Goal: Task Accomplishment & Management: Manage account settings

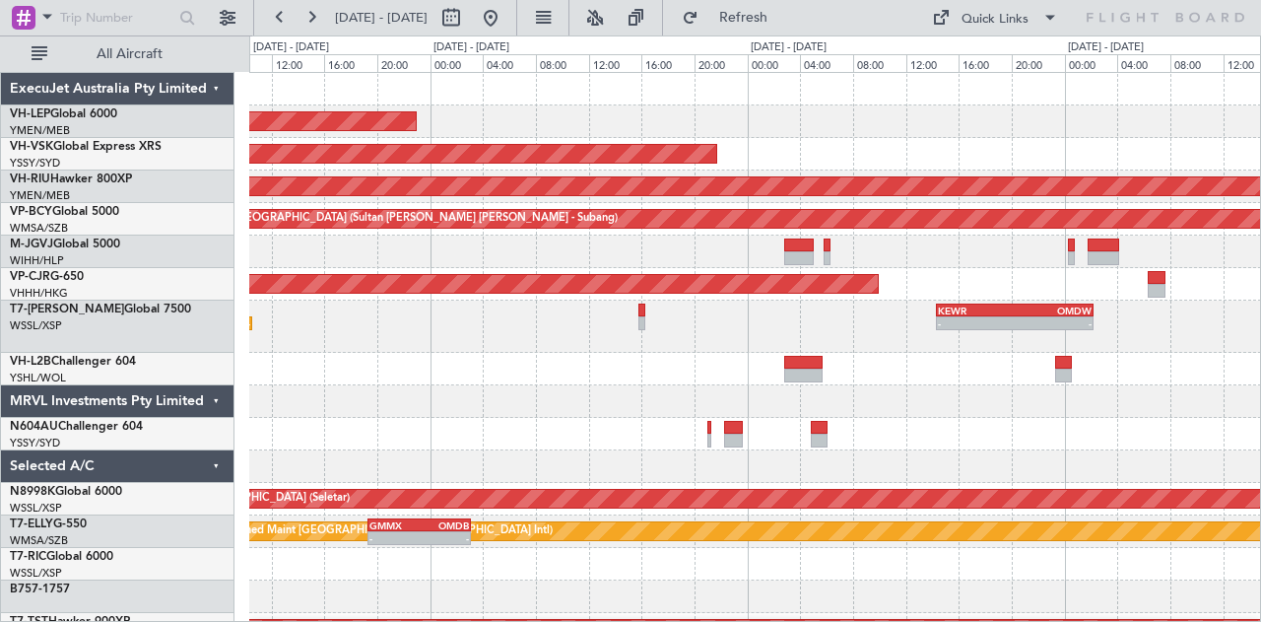
click at [246, 456] on div "Unplanned Maint Wichita (Wichita Mid-continent) Unplanned Maint Sydney ([PERSON…" at bounding box center [630, 328] width 1261 height 586
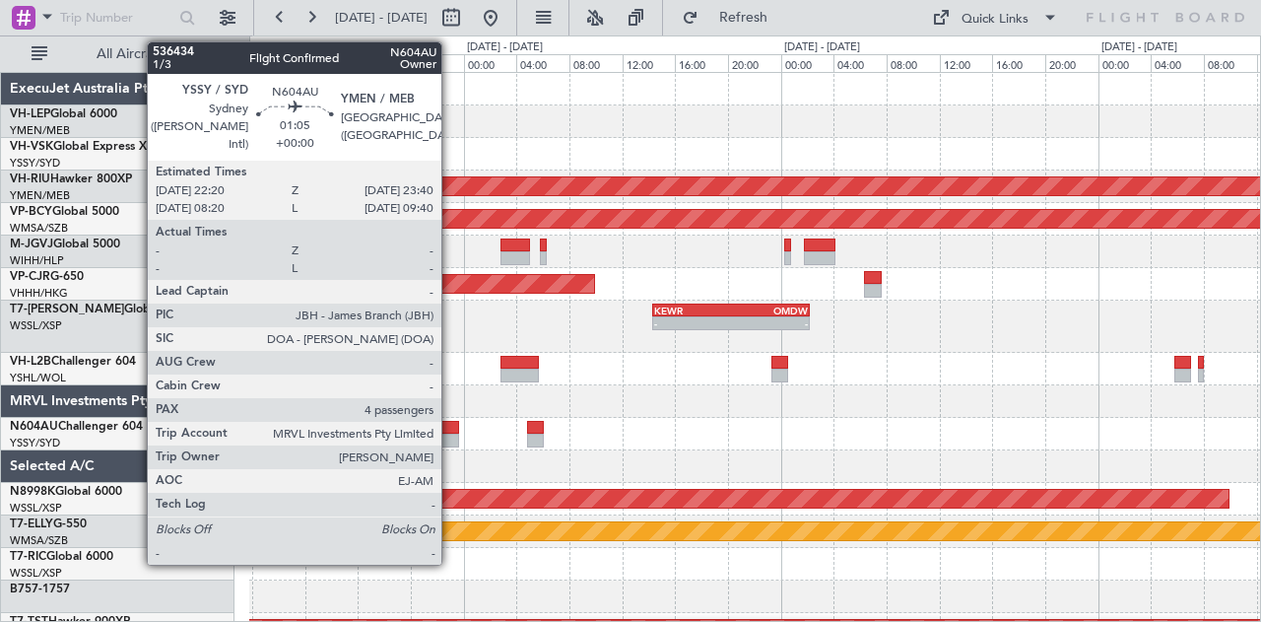
click at [451, 437] on div at bounding box center [449, 441] width 18 height 14
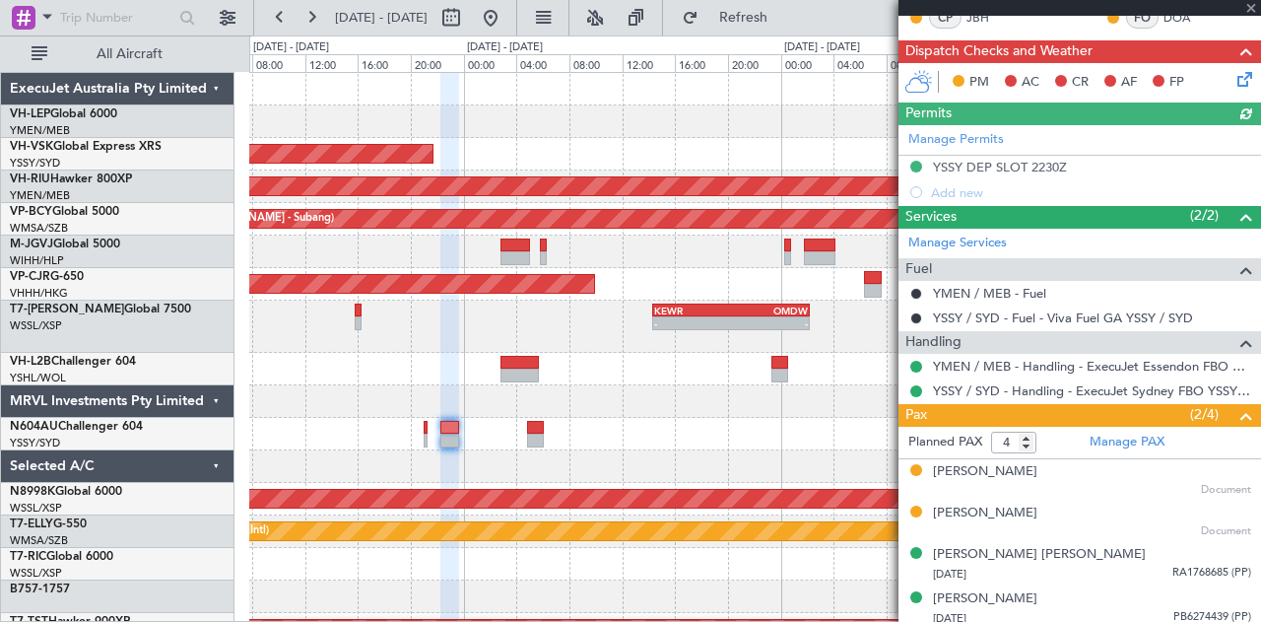
scroll to position [347, 0]
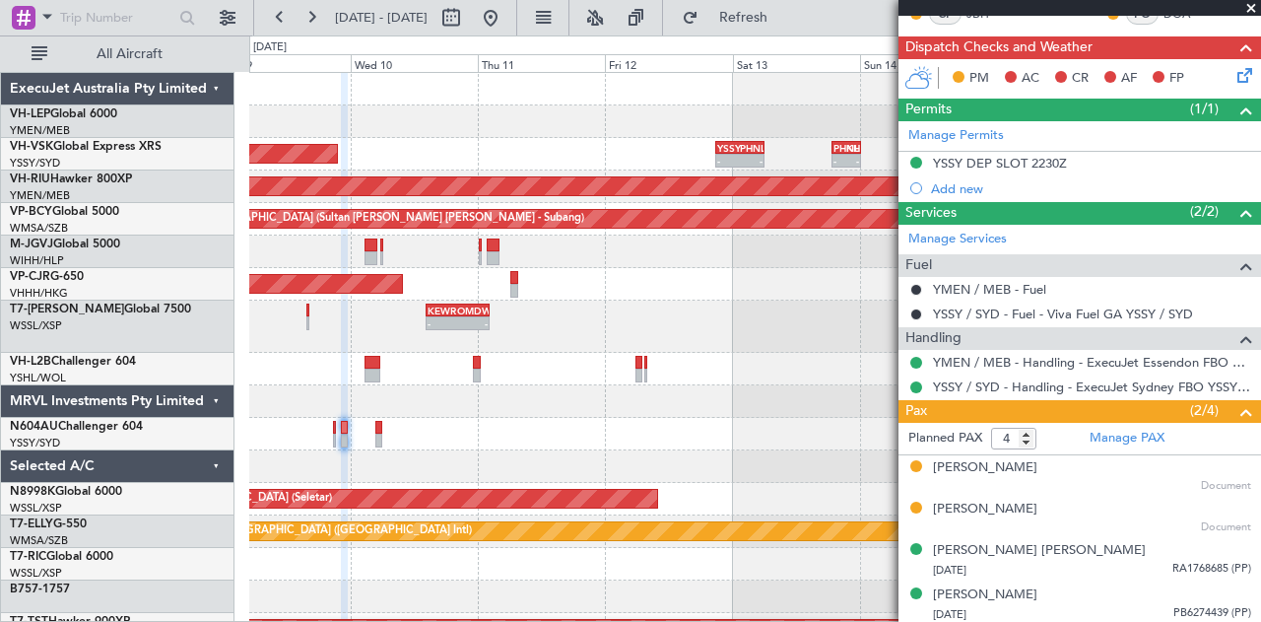
click at [491, 142] on div "Unplanned Maint Wichita (Wichita Mid-continent) Unplanned Maint Sydney ([PERSON…" at bounding box center [755, 619] width 1012 height 1093
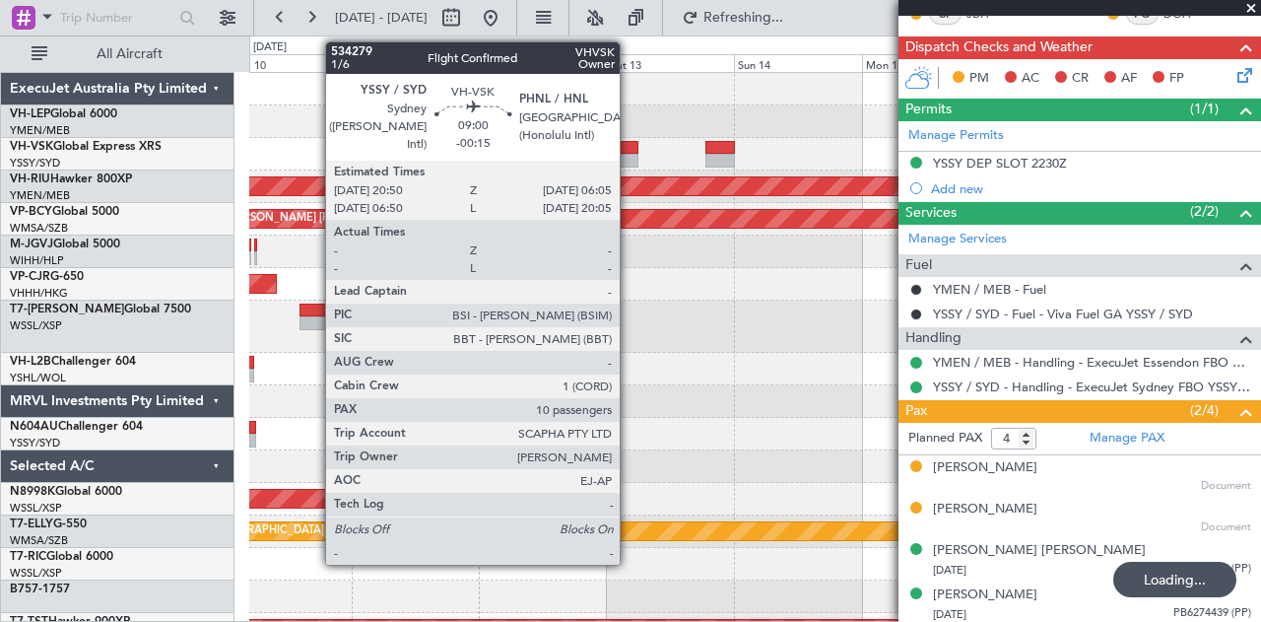
click at [630, 147] on div at bounding box center [613, 148] width 49 height 14
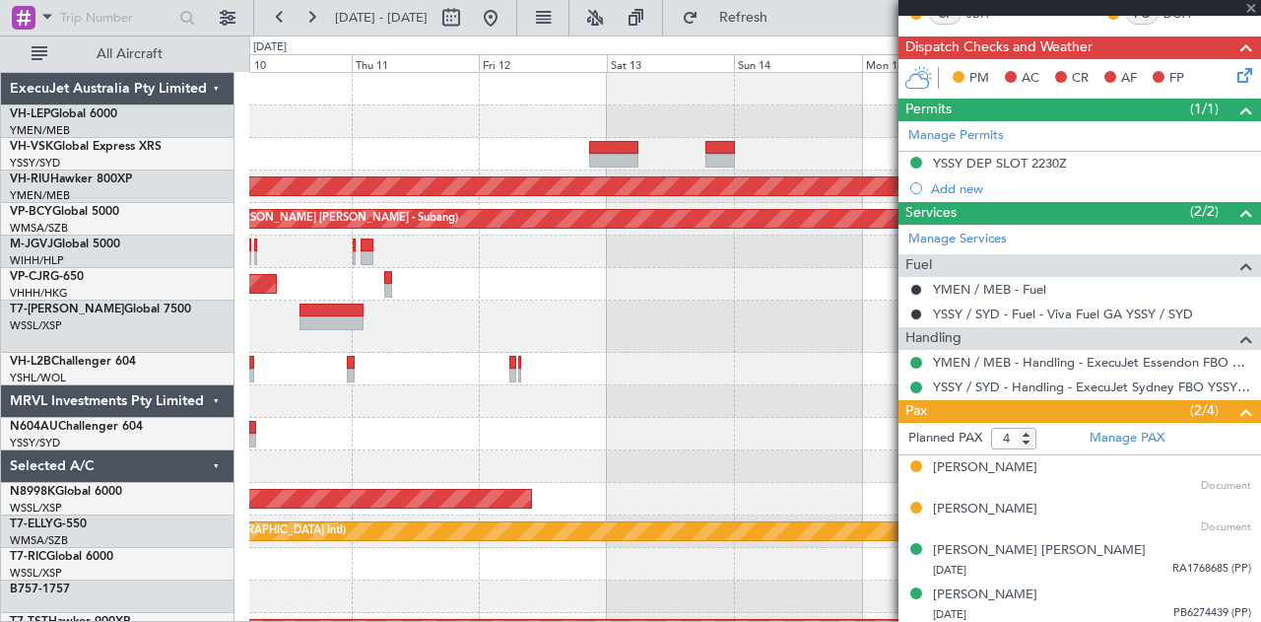
type input "-00:15"
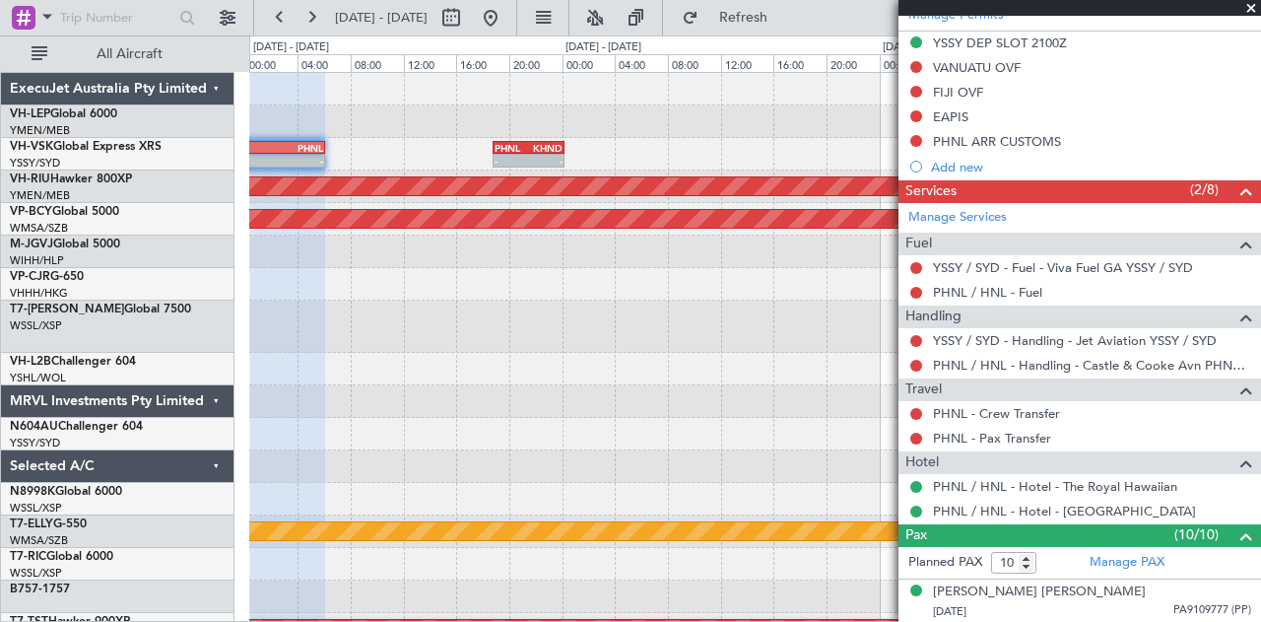
scroll to position [591, 0]
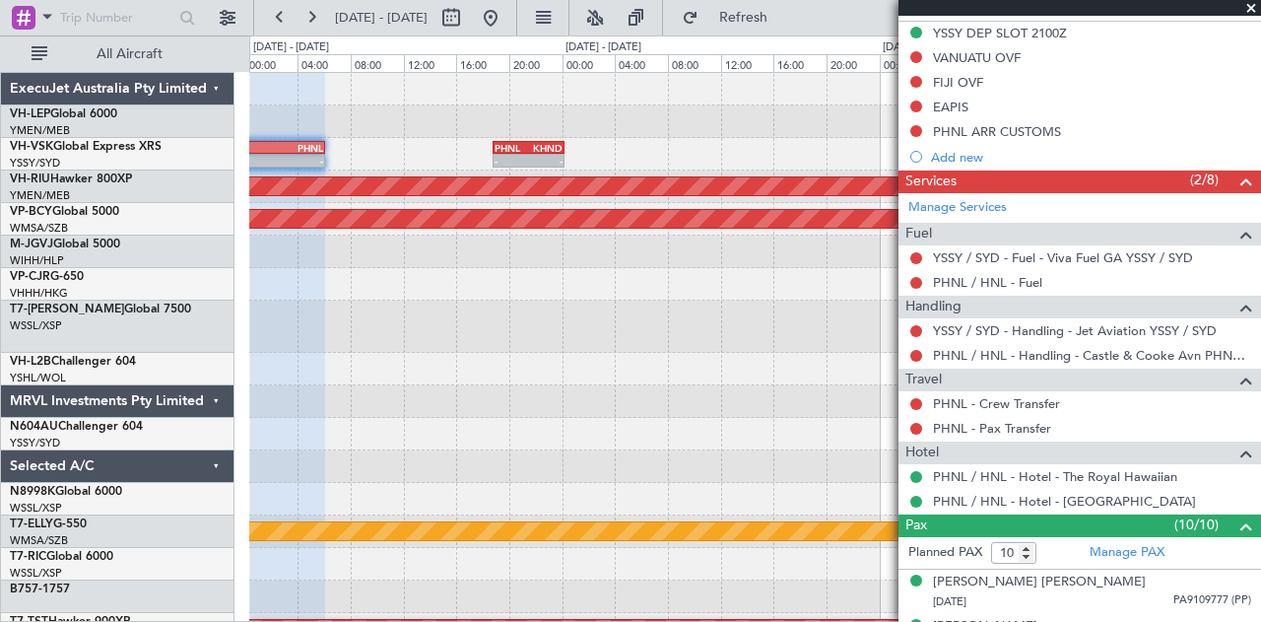
click at [1247, 3] on span at bounding box center [1252, 9] width 20 height 18
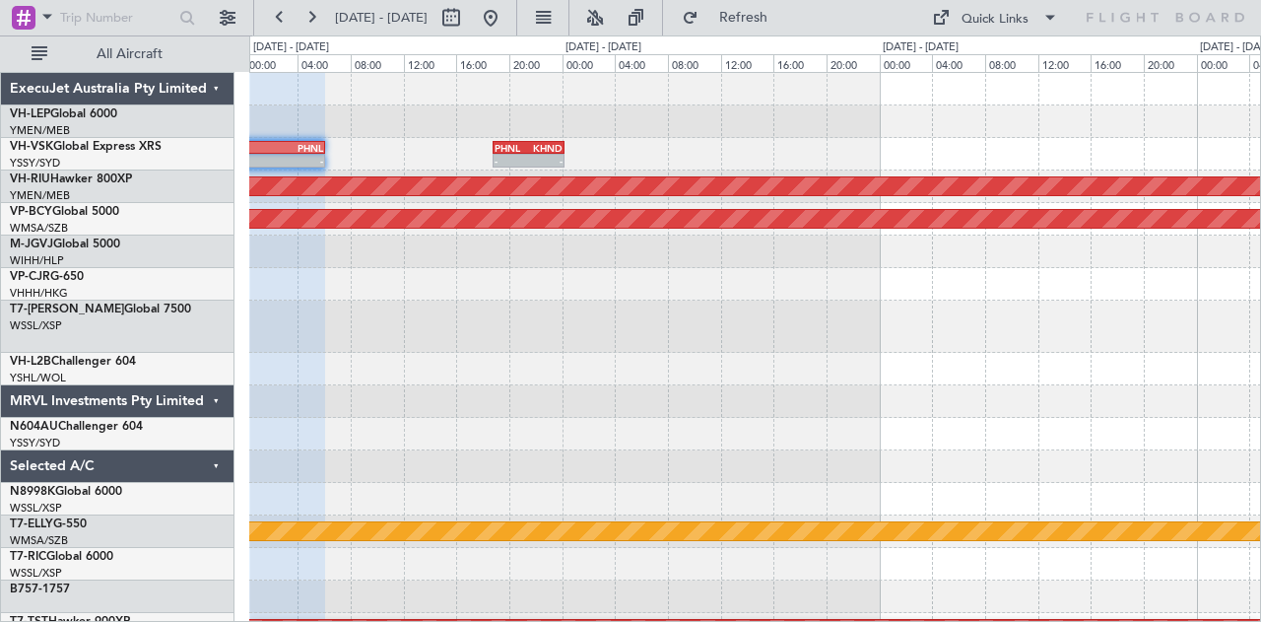
type input "0"
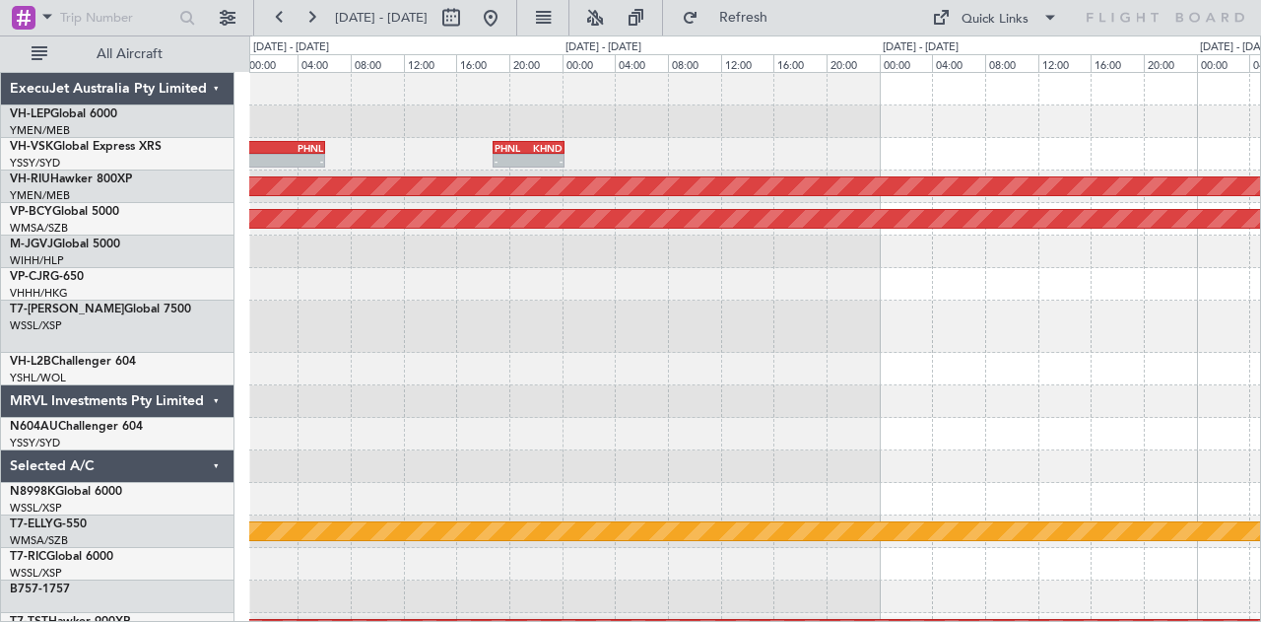
scroll to position [0, 0]
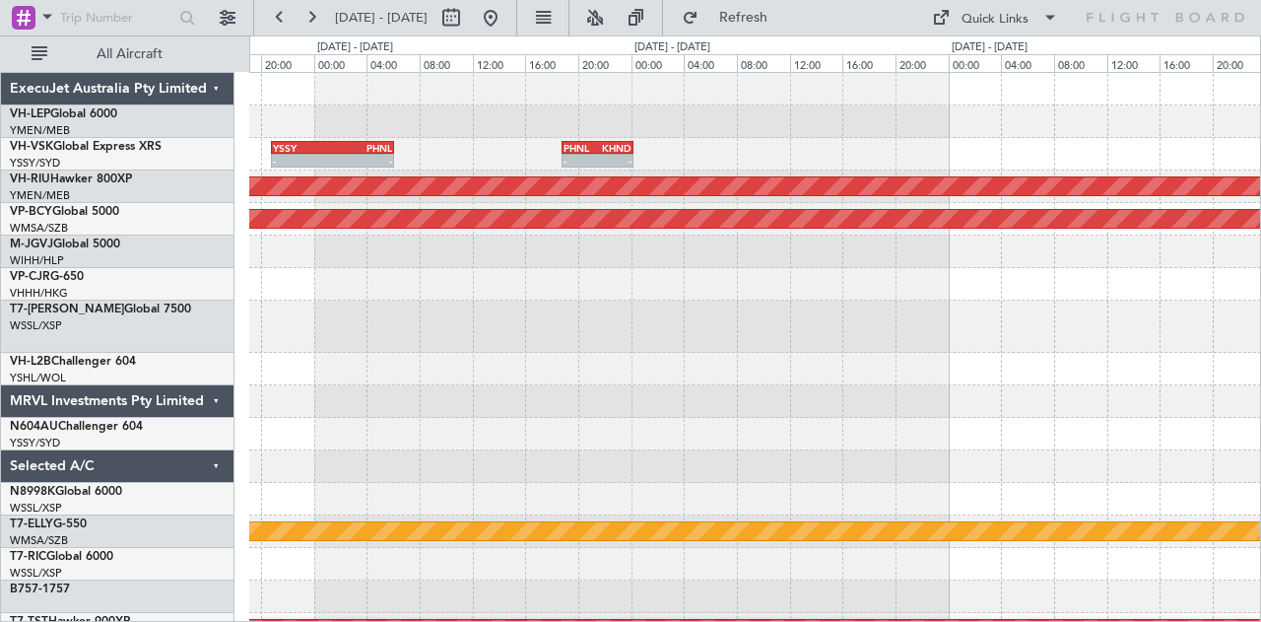
click at [618, 351] on div at bounding box center [755, 327] width 1012 height 52
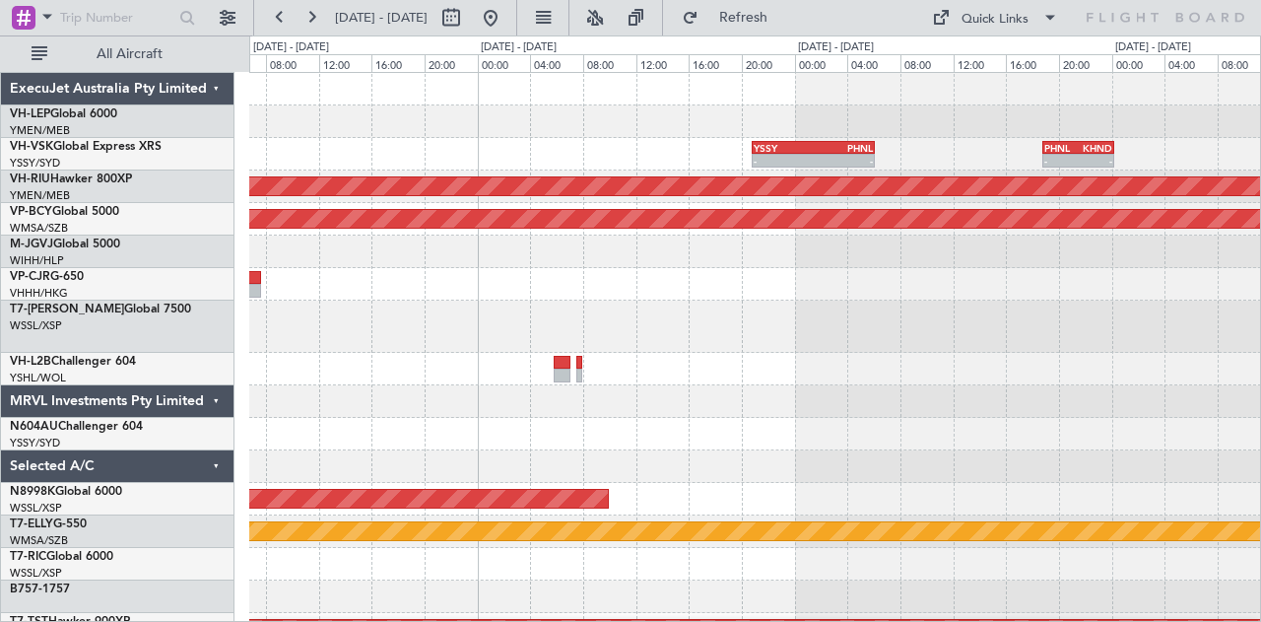
click at [692, 308] on div "- - YSSY 20:50 Z PHNL 06:05 Z - - PHNL 18:50 Z KHND 00:15 Z Planned Maint [GEOG…" at bounding box center [755, 619] width 1012 height 1093
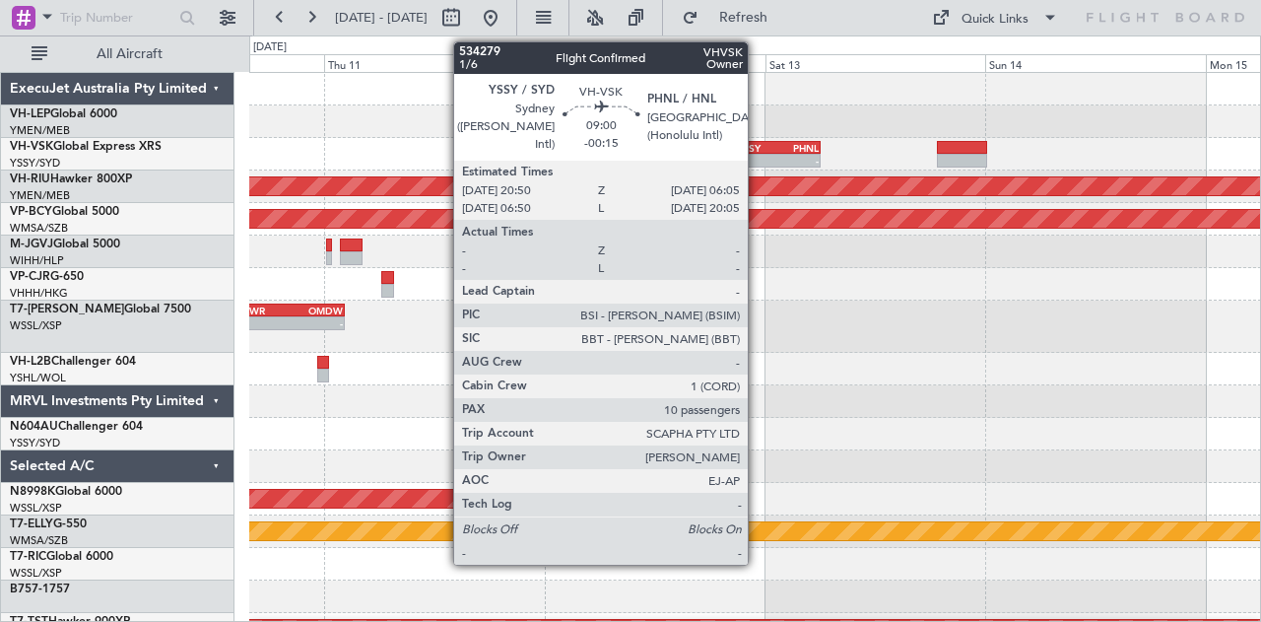
click at [758, 148] on div "YSSY" at bounding box center [757, 148] width 40 height 12
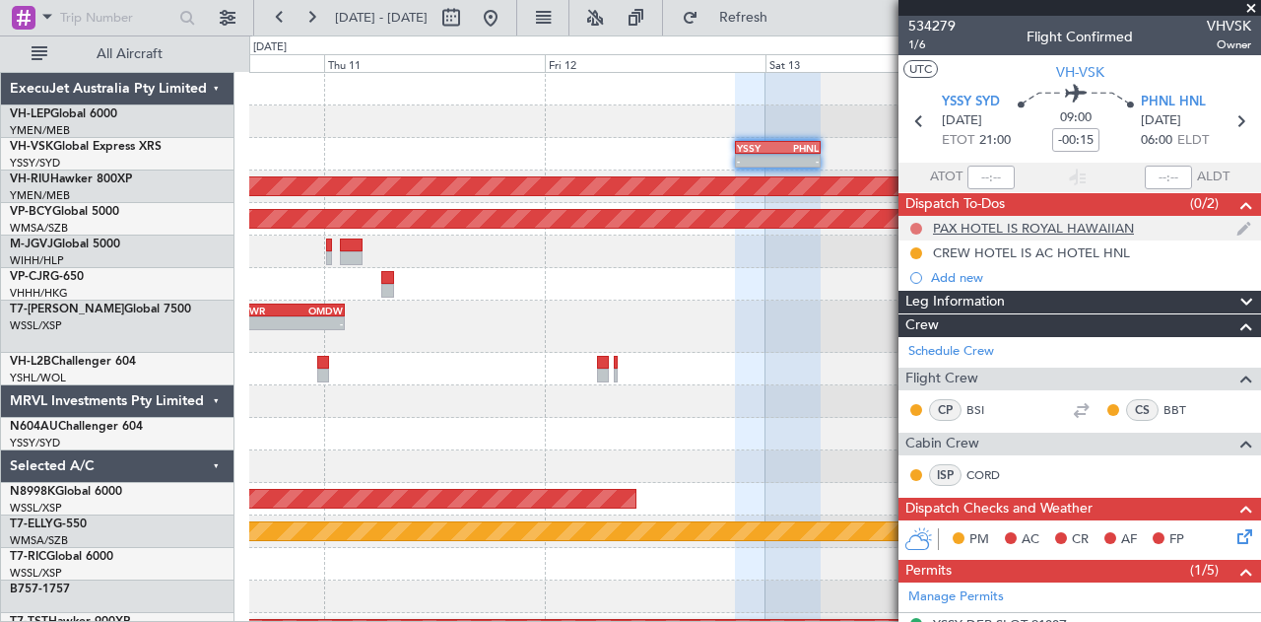
click at [916, 223] on button at bounding box center [916, 229] width 12 height 12
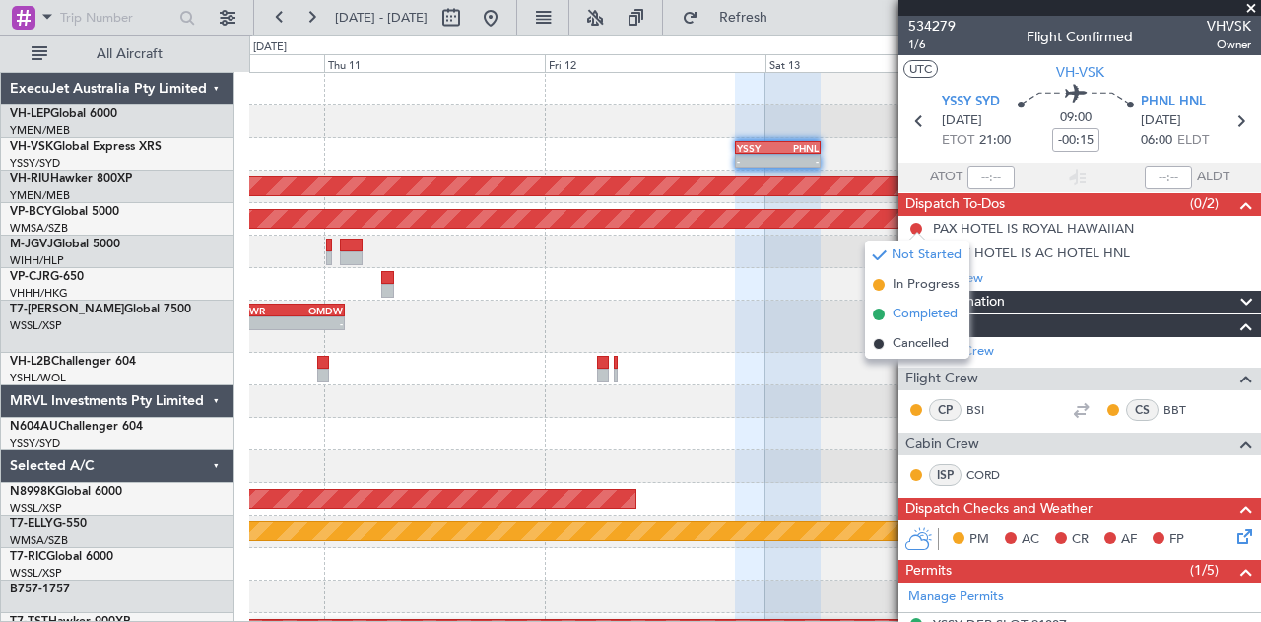
click at [899, 314] on span "Completed" at bounding box center [925, 314] width 65 height 20
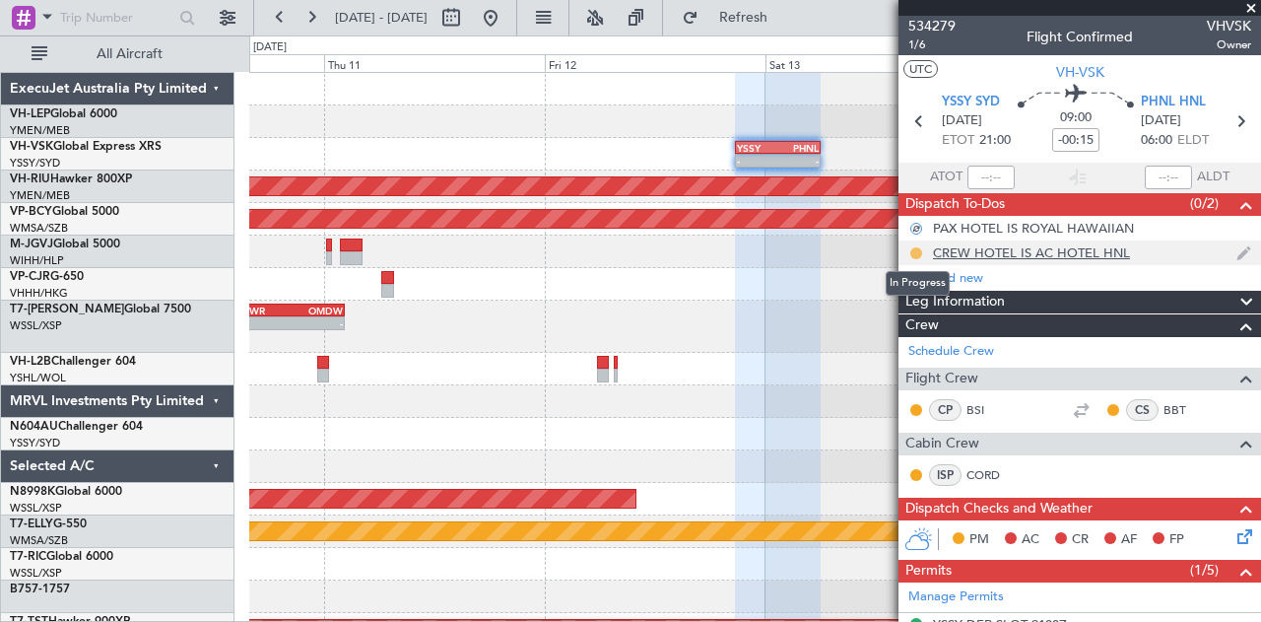
click at [921, 249] on button at bounding box center [916, 253] width 12 height 12
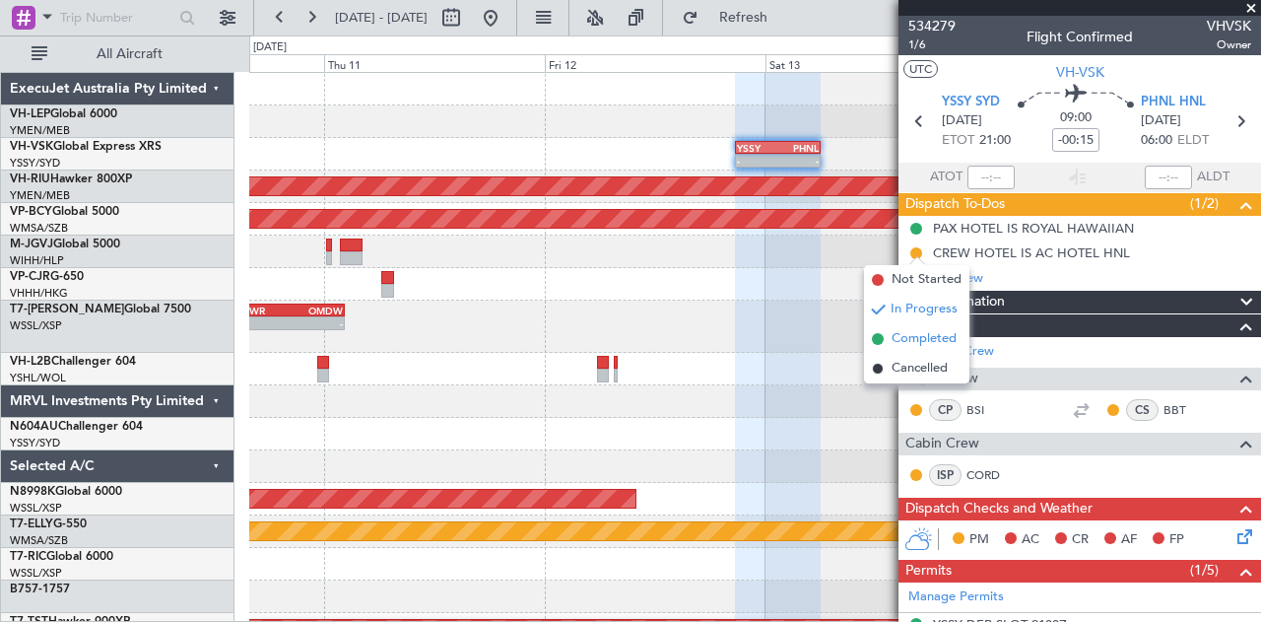
click at [892, 341] on span "Completed" at bounding box center [924, 339] width 65 height 20
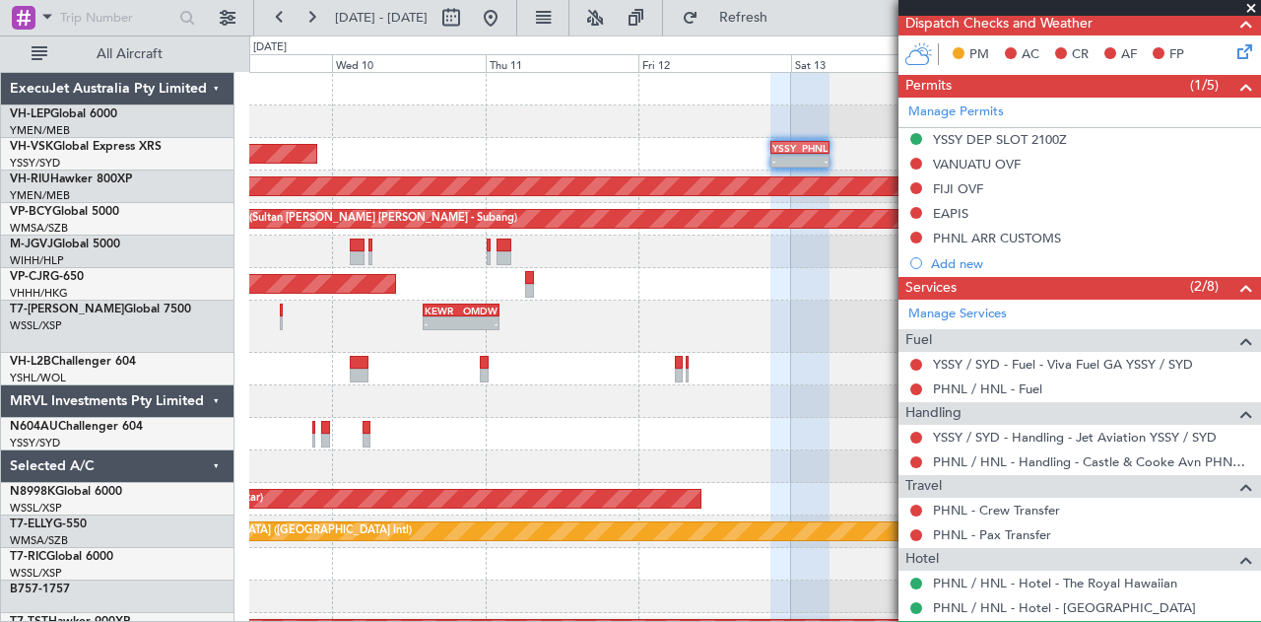
scroll to position [690, 0]
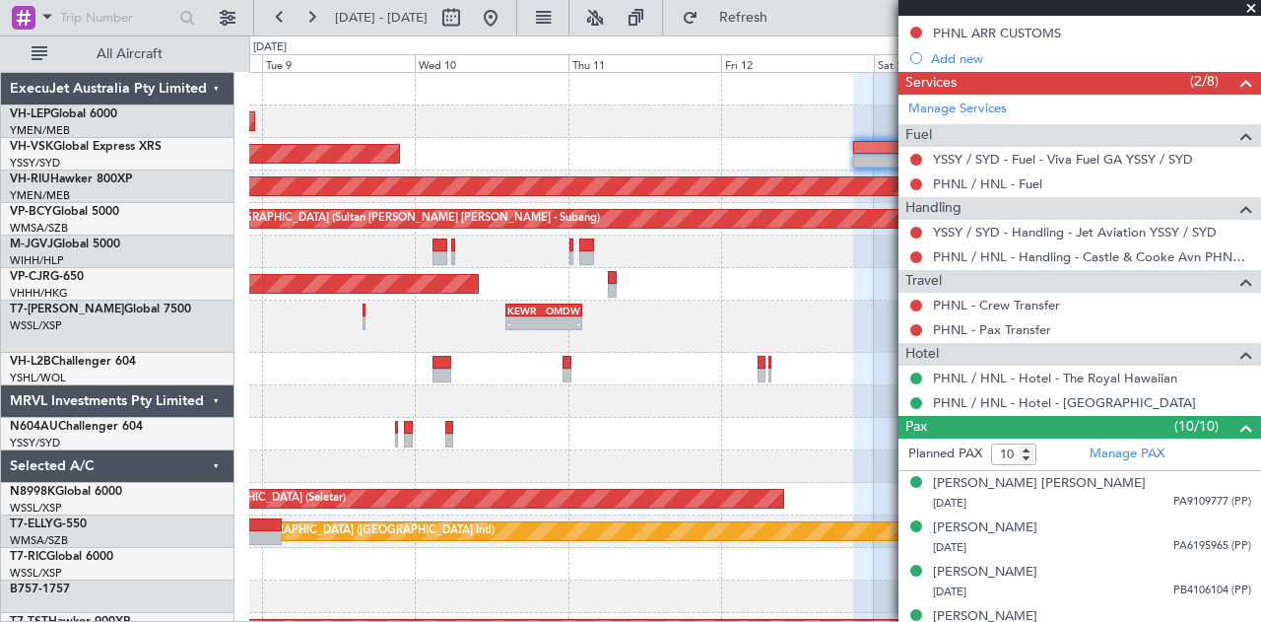
click at [478, 135] on div "Unplanned Maint Wichita (Wichita Mid-continent)" at bounding box center [755, 121] width 1012 height 33
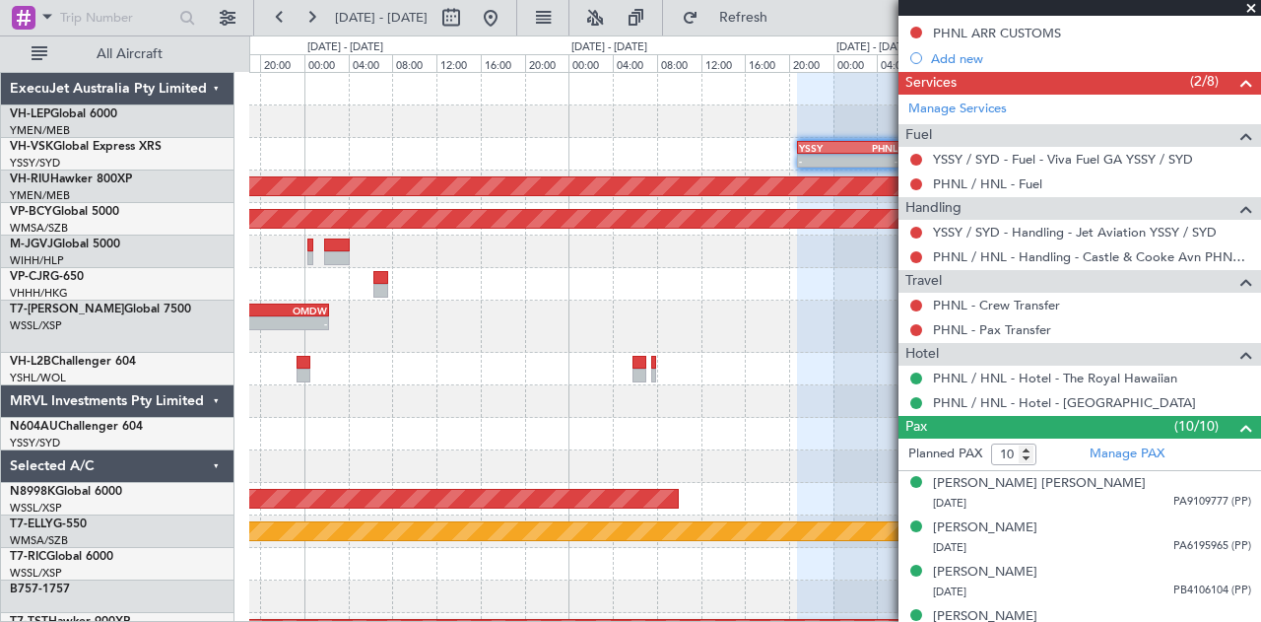
click at [271, 145] on div "- - YSSY 20:50 Z PHNL 06:05 Z Unplanned Maint Sydney ([PERSON_NAME] Intl) Plann…" at bounding box center [755, 619] width 1012 height 1093
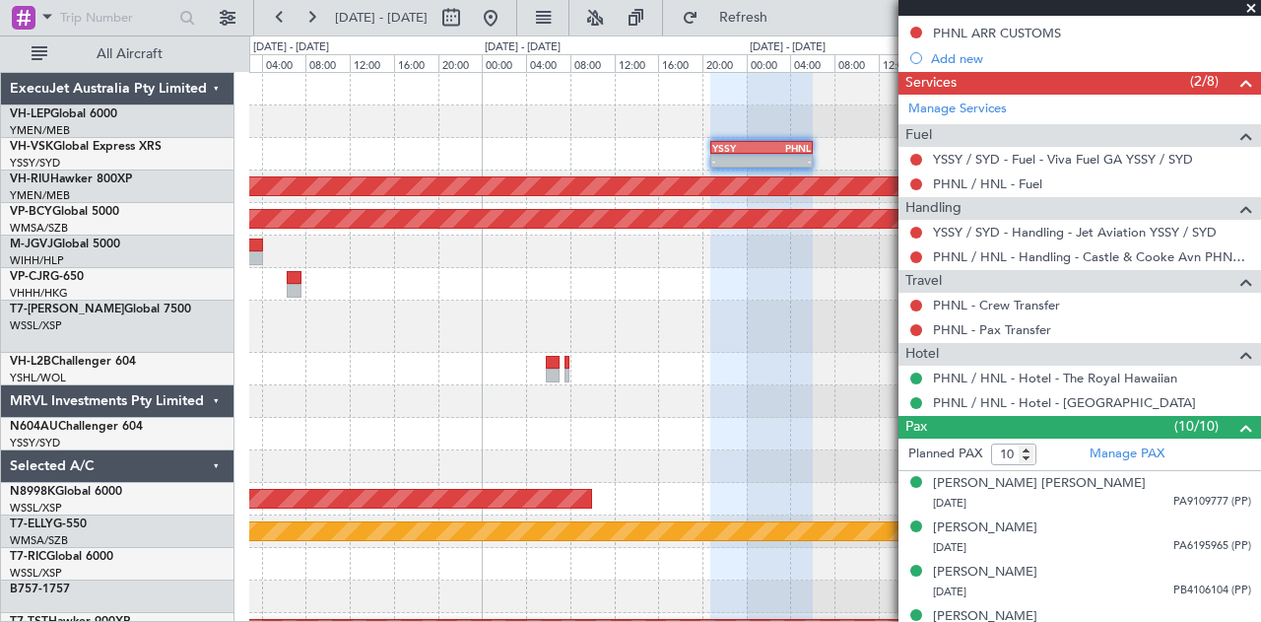
click at [167, 157] on div "- - YSSY 20:50 Z PHNL 06:05 Z Planned Maint [GEOGRAPHIC_DATA] ([GEOGRAPHIC_DATA…" at bounding box center [630, 328] width 1261 height 586
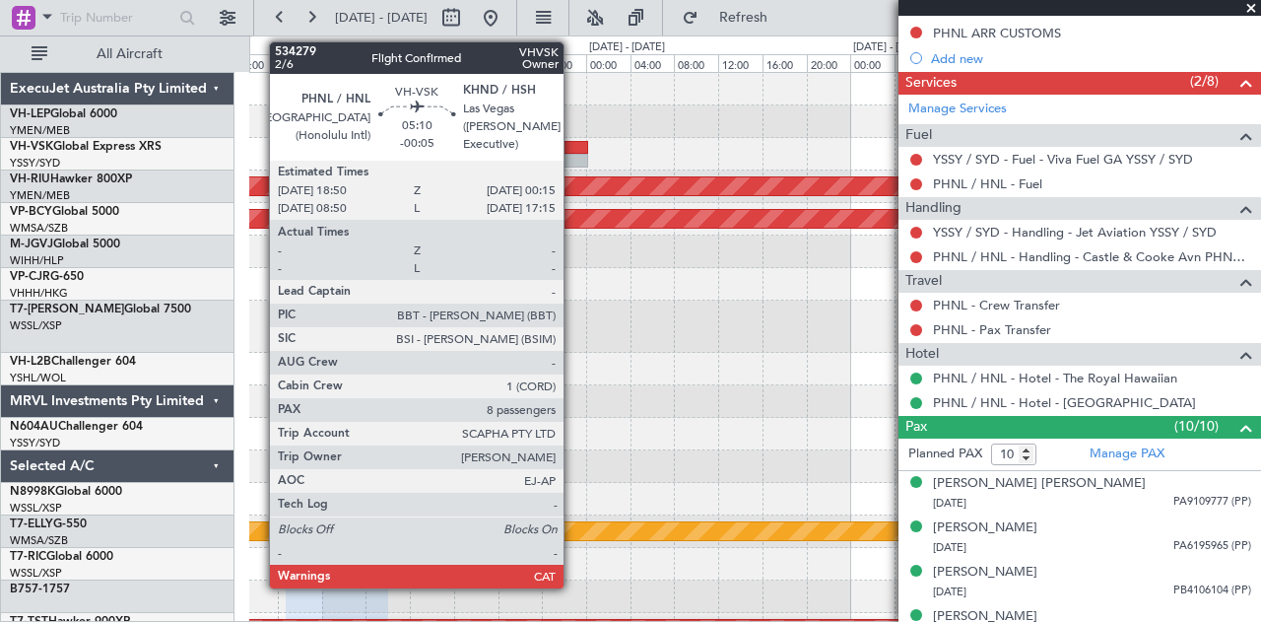
click at [573, 152] on div at bounding box center [558, 148] width 60 height 14
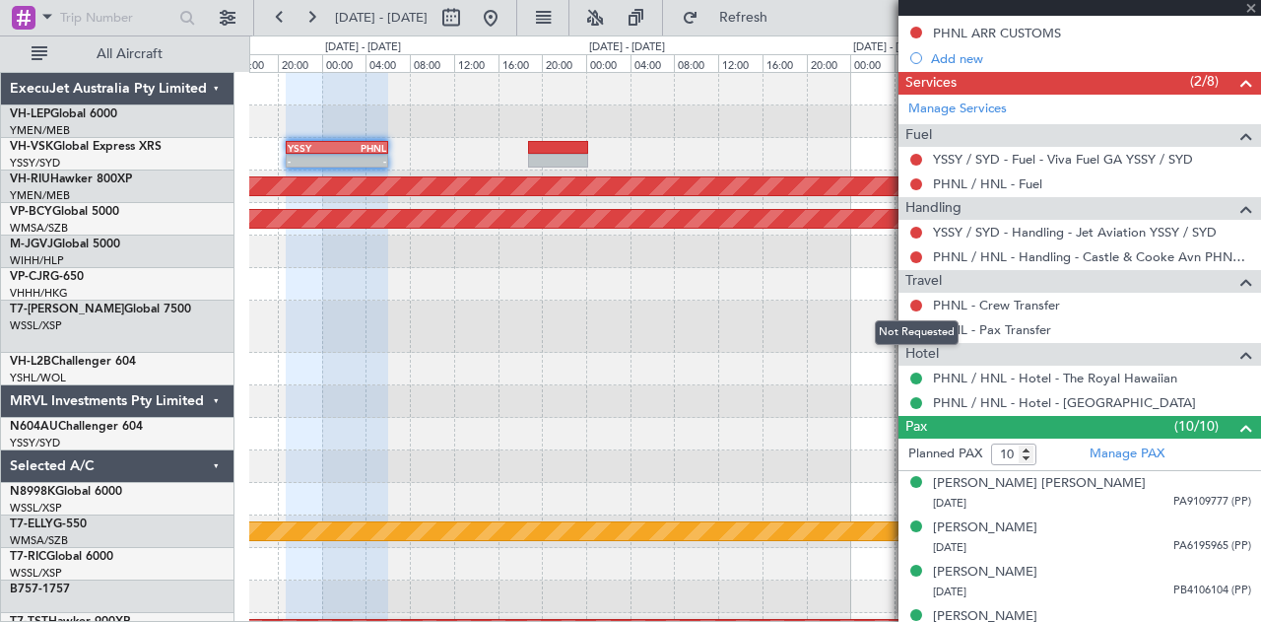
type input "-00:05"
type input "8"
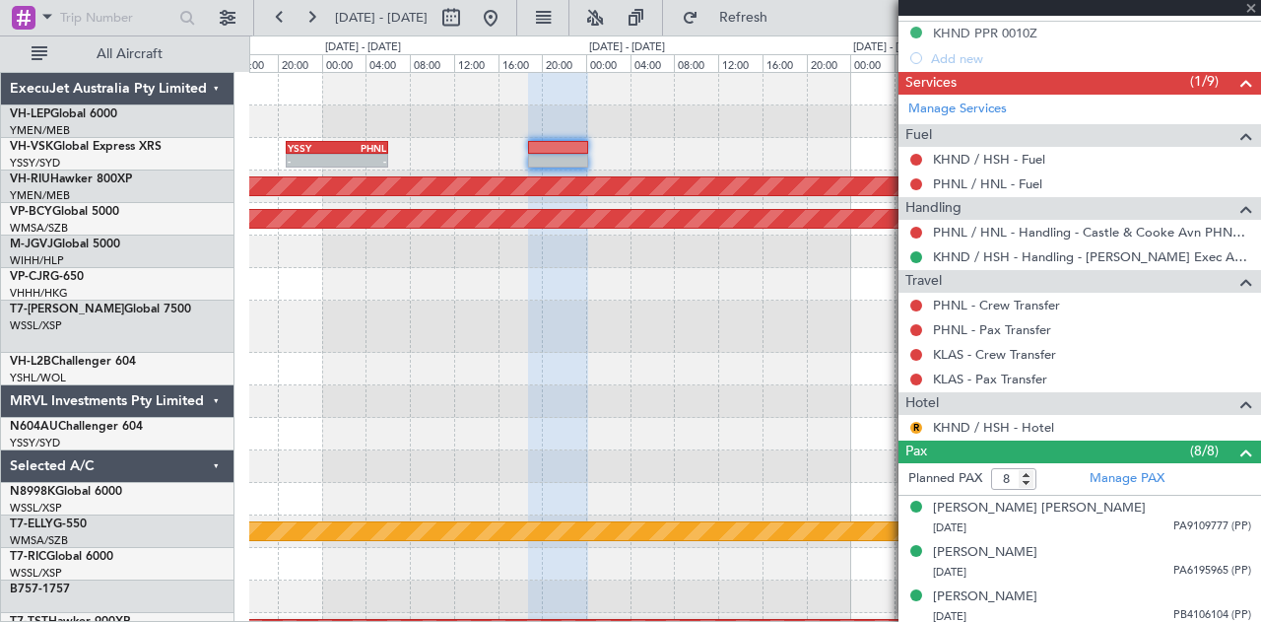
scroll to position [567, 0]
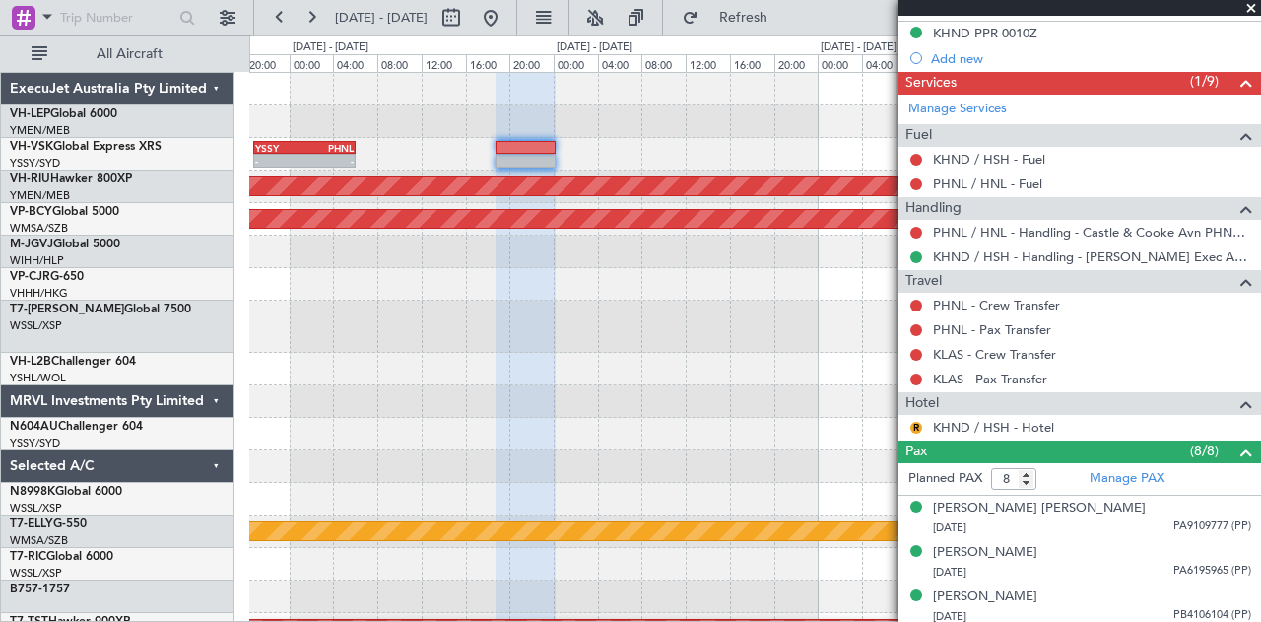
click at [420, 190] on div "- - YSSY 20:50 Z PHNL 06:05 Z Planned Maint [GEOGRAPHIC_DATA] ([GEOGRAPHIC_DATA…" at bounding box center [755, 619] width 1012 height 1093
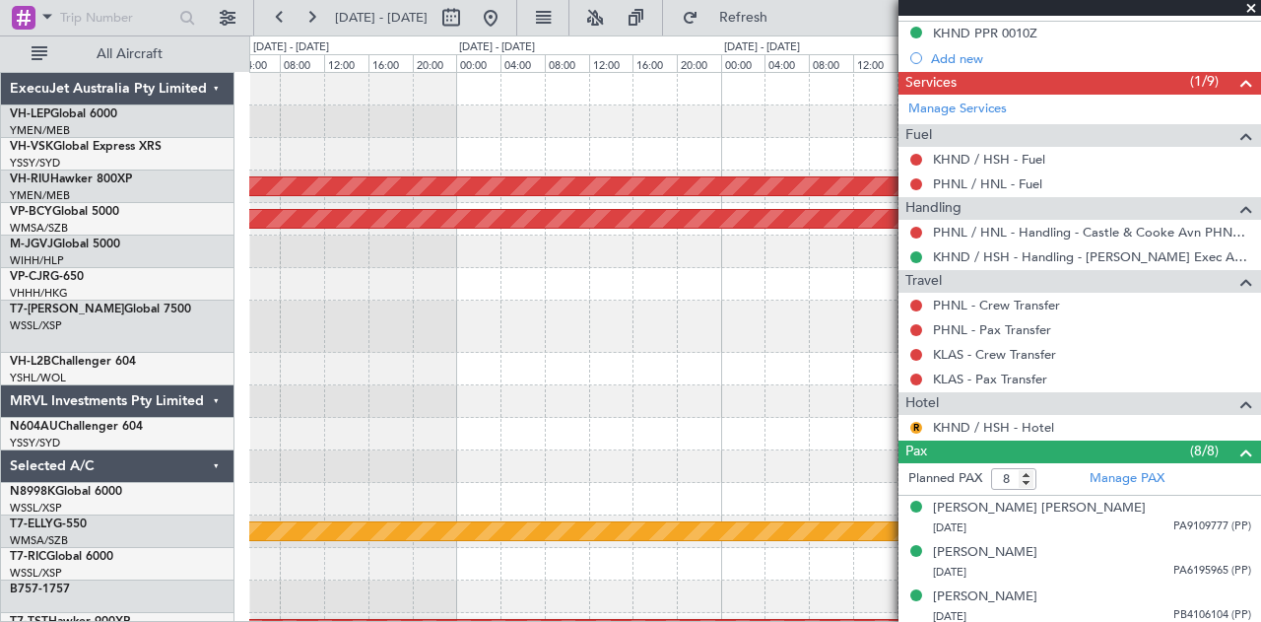
click at [298, 196] on div "Planned Maint [GEOGRAPHIC_DATA] ([GEOGRAPHIC_DATA]) Unplanned Maint [GEOGRAPHIC…" at bounding box center [755, 619] width 1012 height 1093
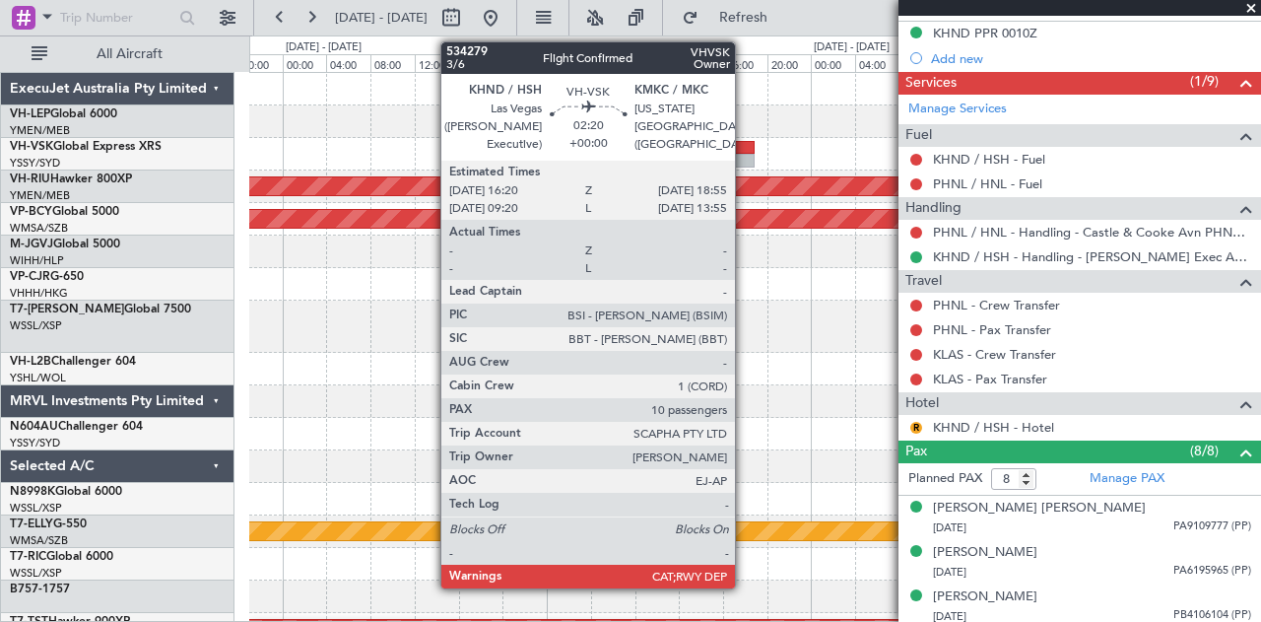
click at [745, 157] on div at bounding box center [740, 161] width 29 height 14
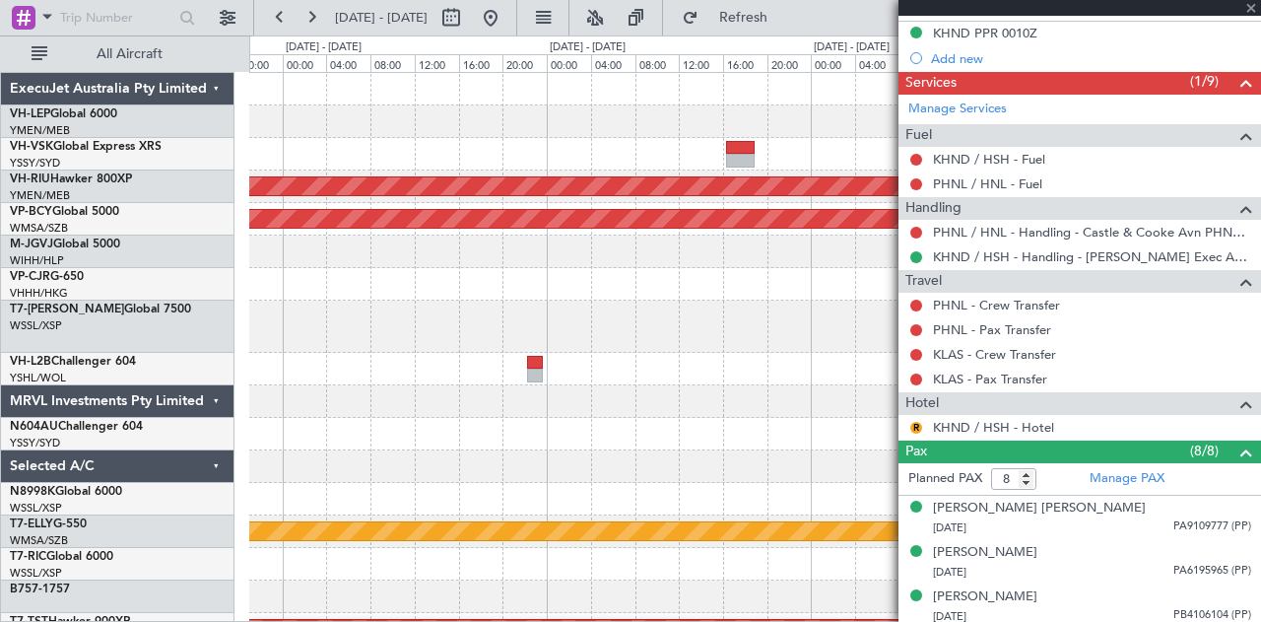
type input "10"
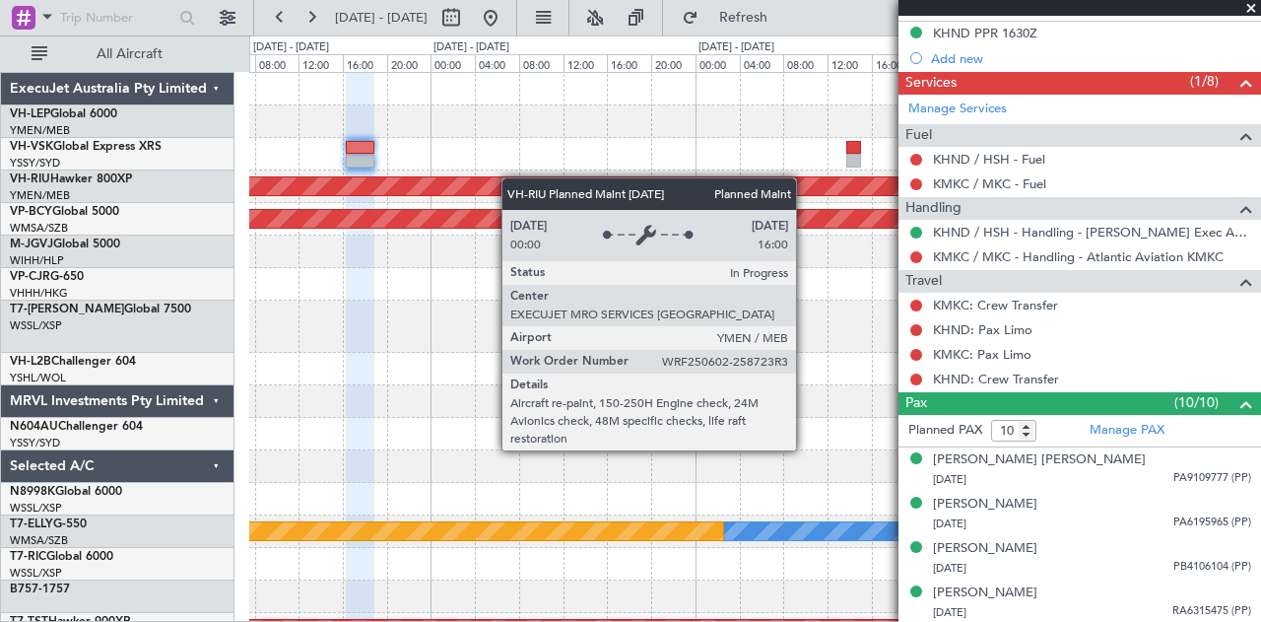
click at [410, 181] on div "- - KDAL 20:50 Z PHNL 04:35 Z - - PHNL 21:50 Z YSSY 07:50 Z Planned Maint [GEOG…" at bounding box center [755, 619] width 1012 height 1093
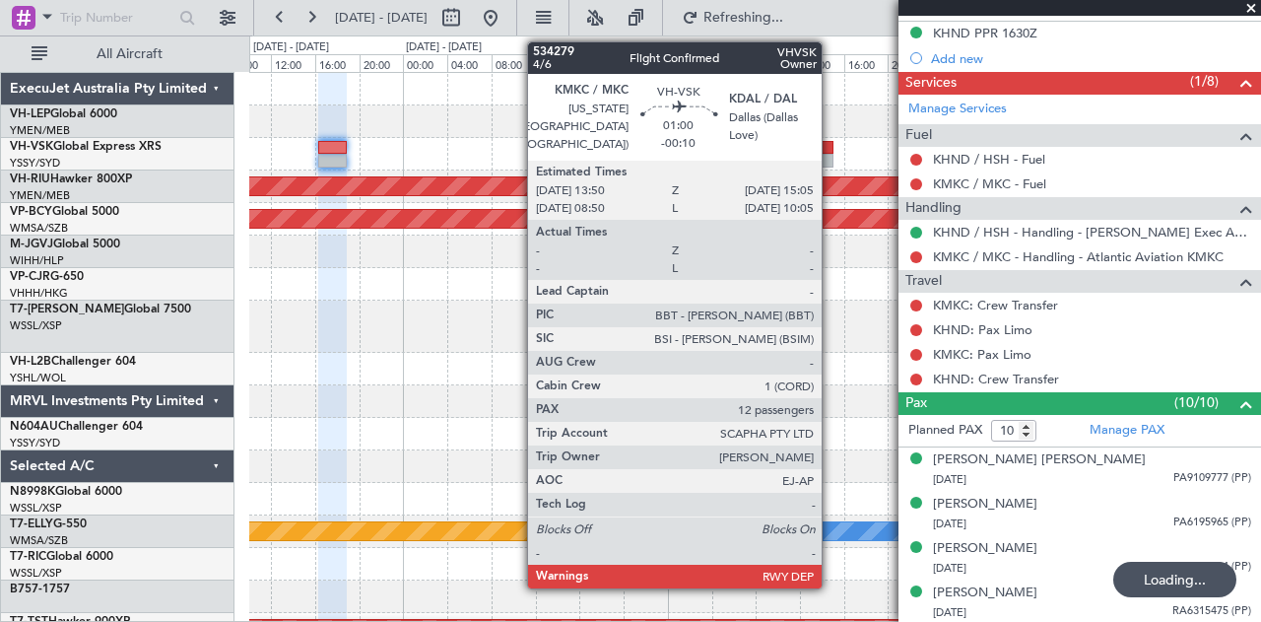
click at [832, 151] on div at bounding box center [826, 148] width 14 height 14
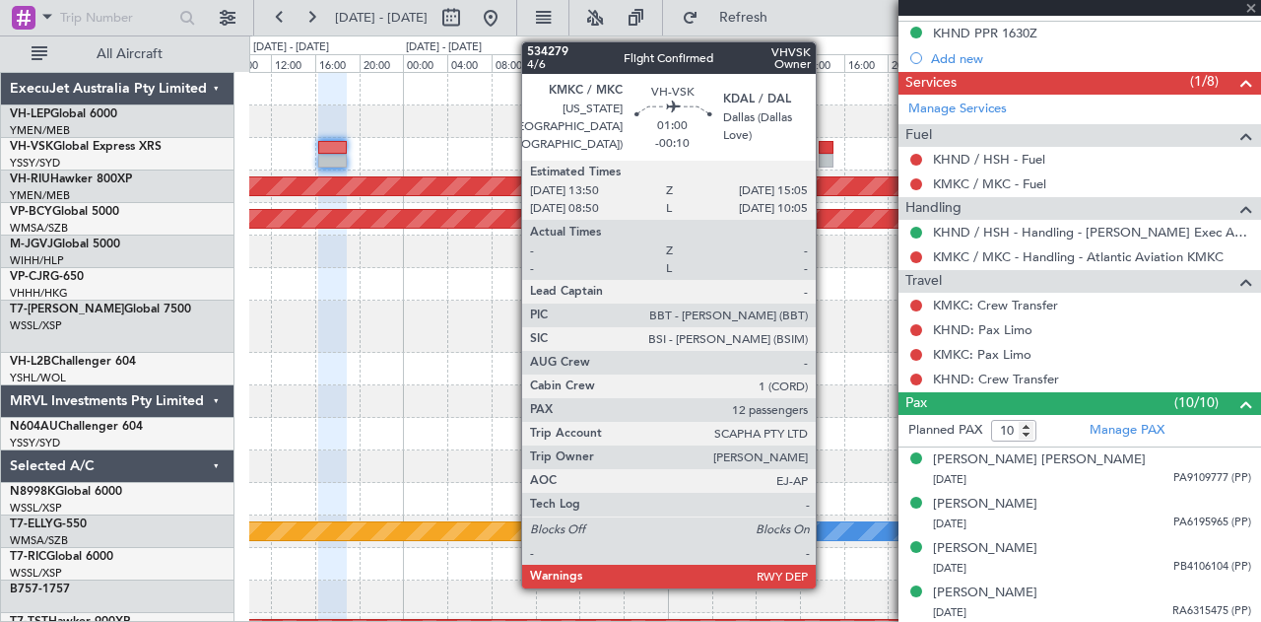
type input "-00:10"
type input "12"
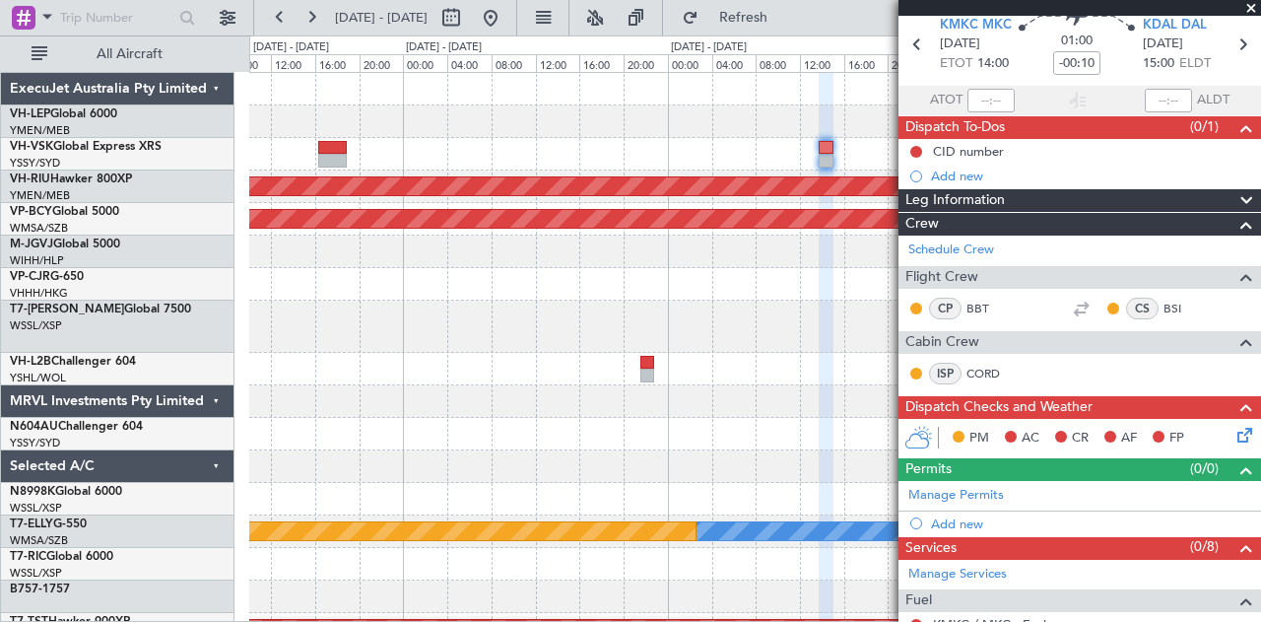
scroll to position [0, 0]
